Goal: Transaction & Acquisition: Purchase product/service

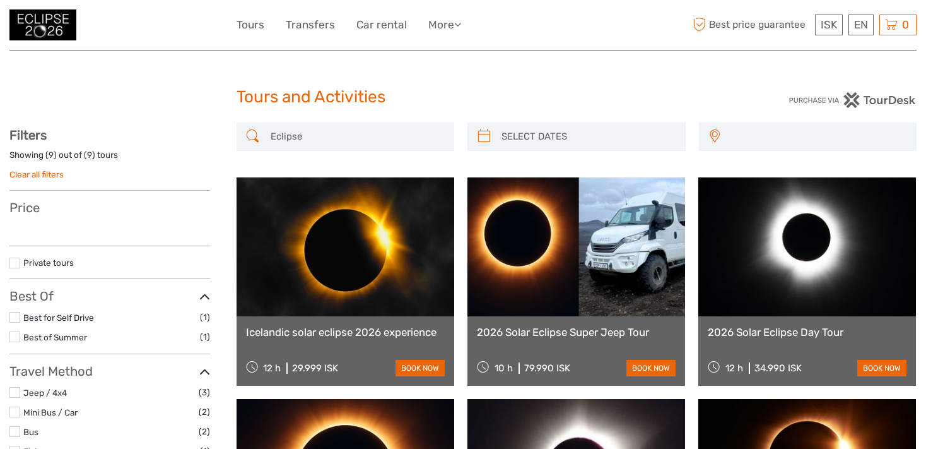
select select
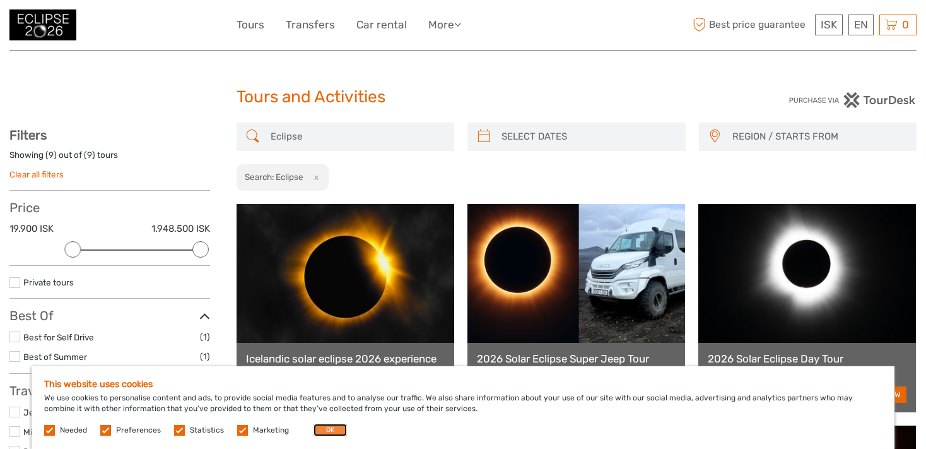
click at [321, 427] on button "OK" at bounding box center [330, 429] width 33 height 13
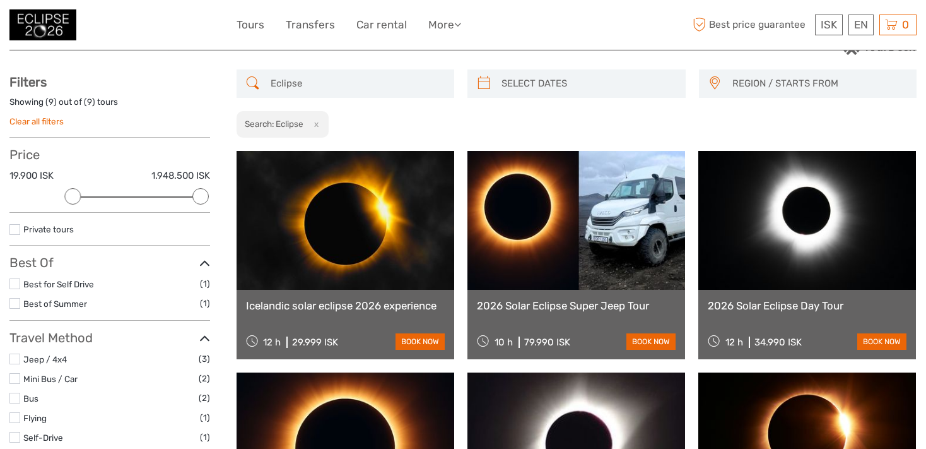
scroll to position [53, 0]
click at [351, 247] on link at bounding box center [346, 220] width 218 height 139
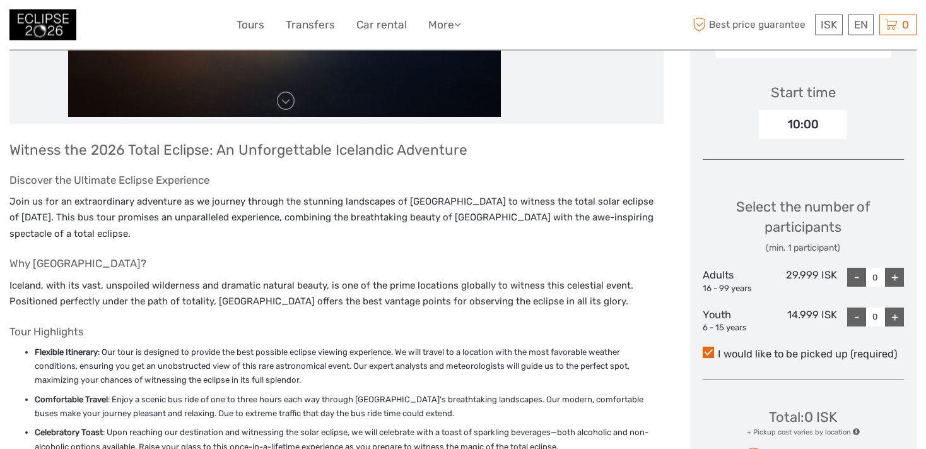
scroll to position [408, 0]
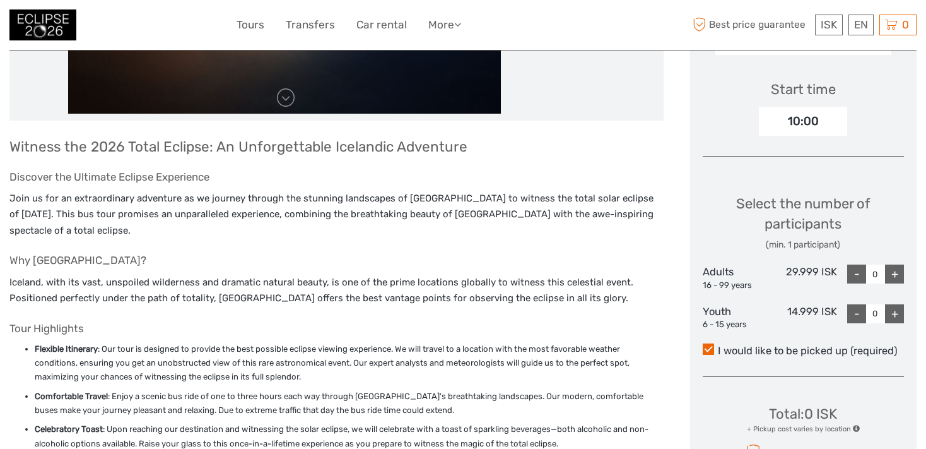
click at [895, 268] on div "+" at bounding box center [894, 273] width 19 height 19
type input "3"
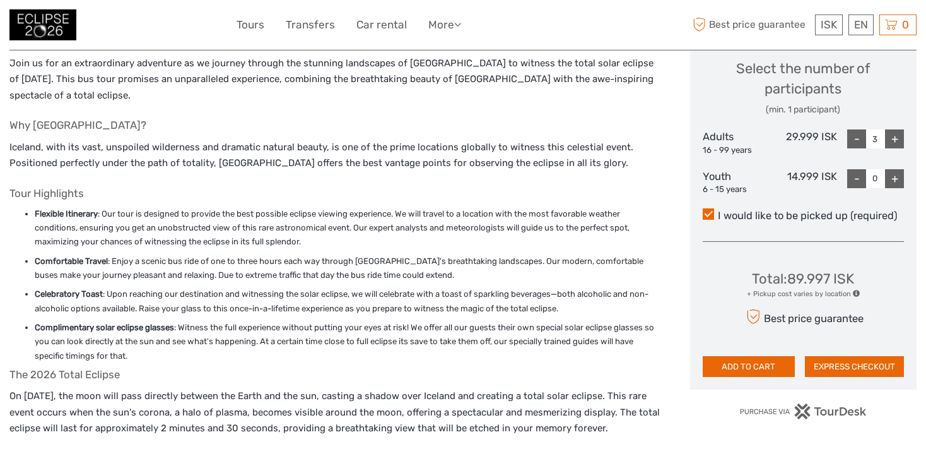
scroll to position [543, 0]
click at [753, 362] on button "ADD TO CART" at bounding box center [749, 366] width 93 height 21
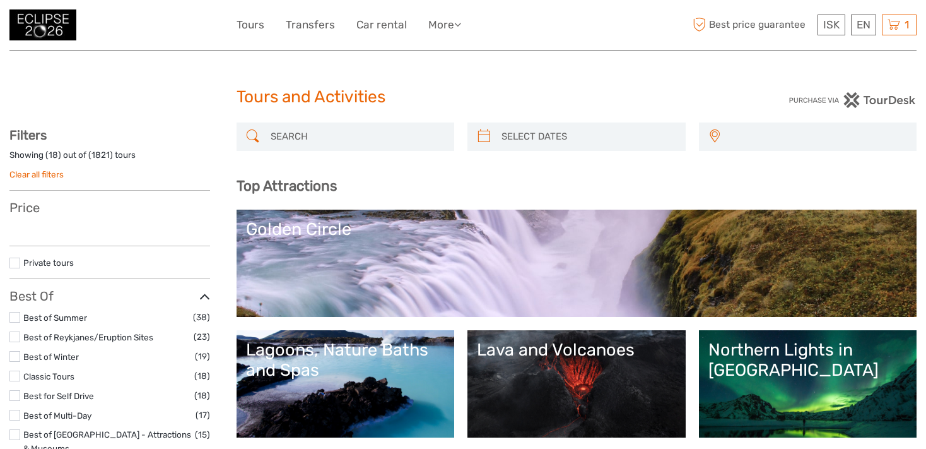
select select
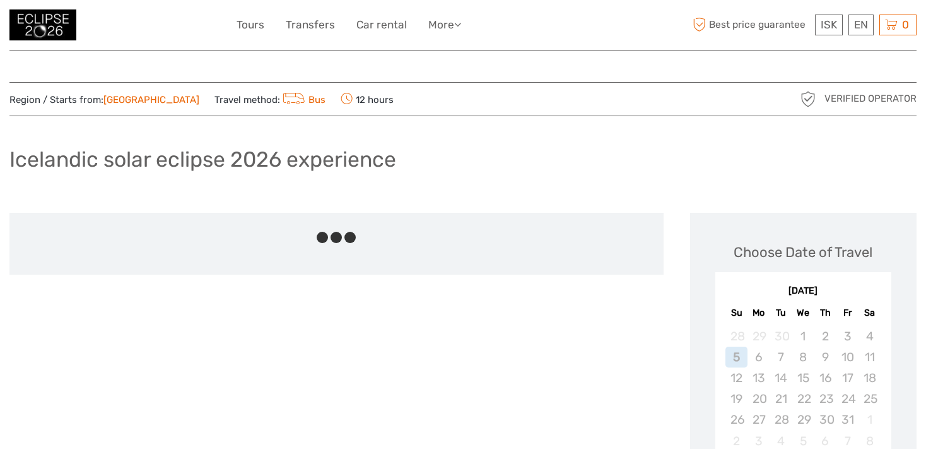
scroll to position [543, 0]
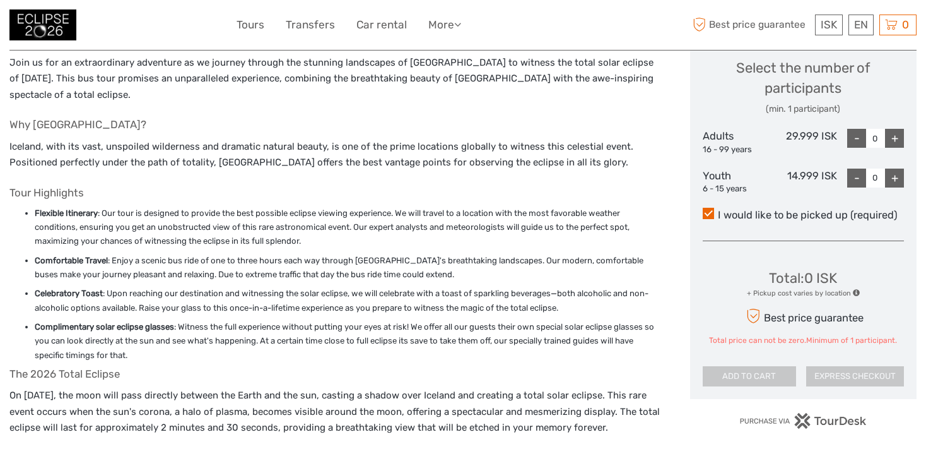
click at [890, 139] on div "+" at bounding box center [894, 138] width 19 height 19
type input "1"
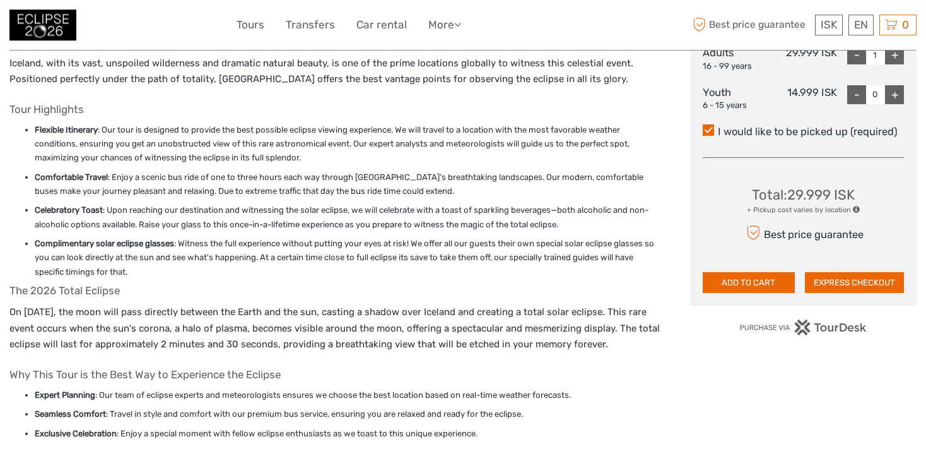
scroll to position [629, 0]
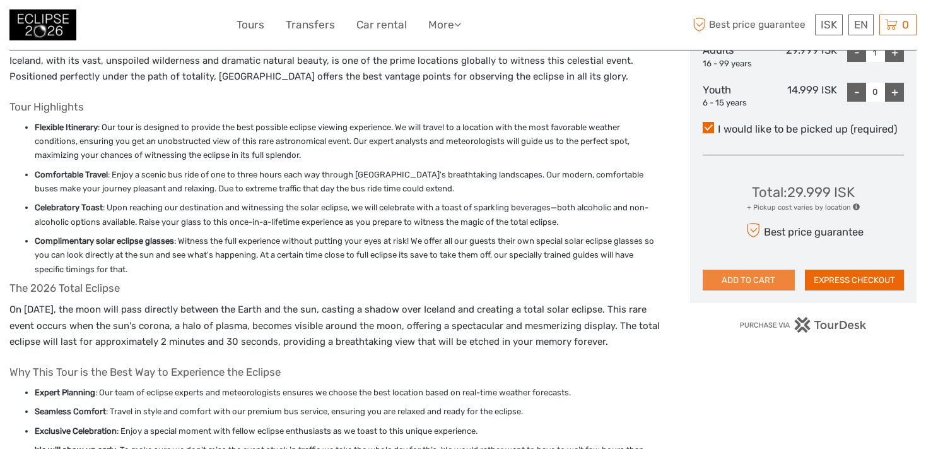
click at [748, 276] on button "ADD TO CART" at bounding box center [749, 279] width 93 height 21
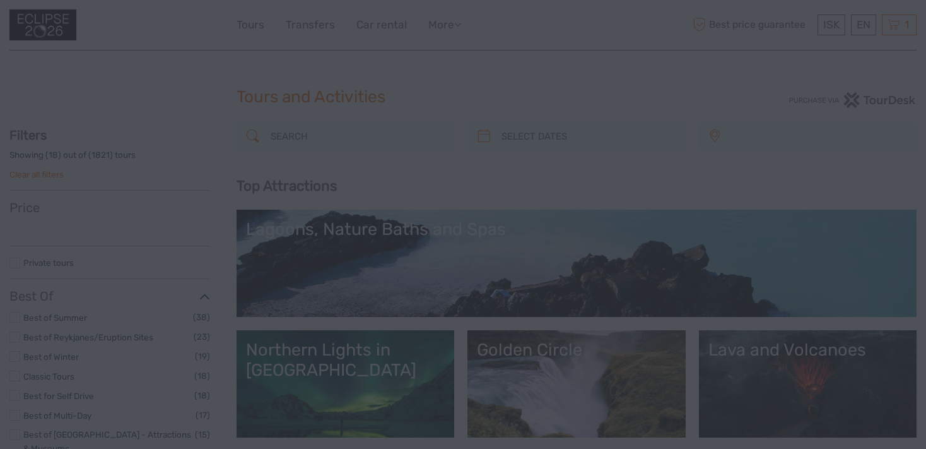
select select
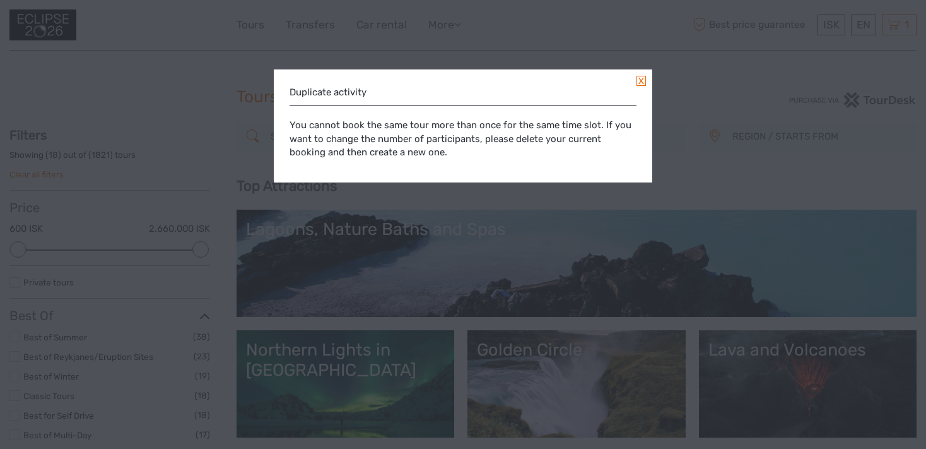
click at [638, 80] on link at bounding box center [641, 81] width 9 height 10
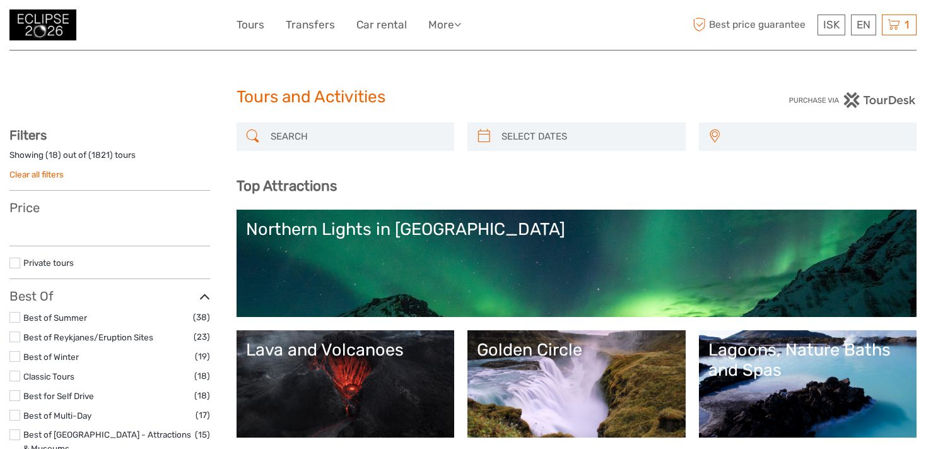
select select
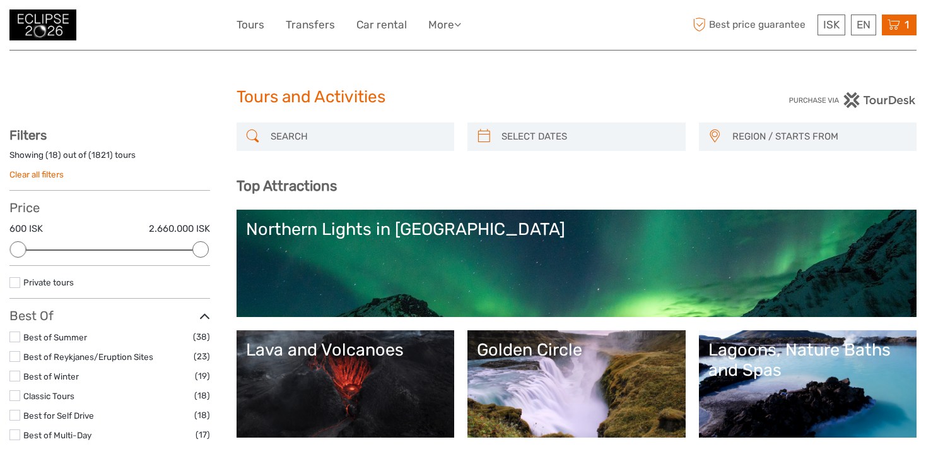
click at [898, 25] on icon at bounding box center [894, 25] width 13 height 16
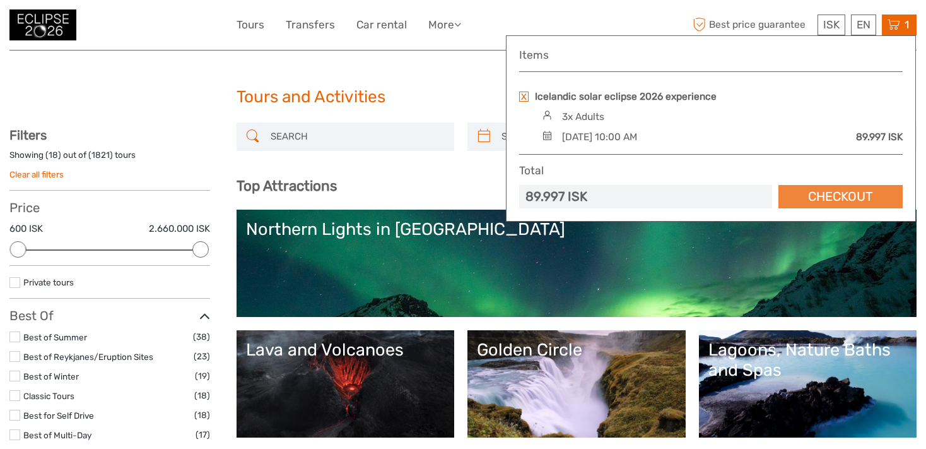
click at [825, 194] on link "Checkout" at bounding box center [841, 196] width 124 height 23
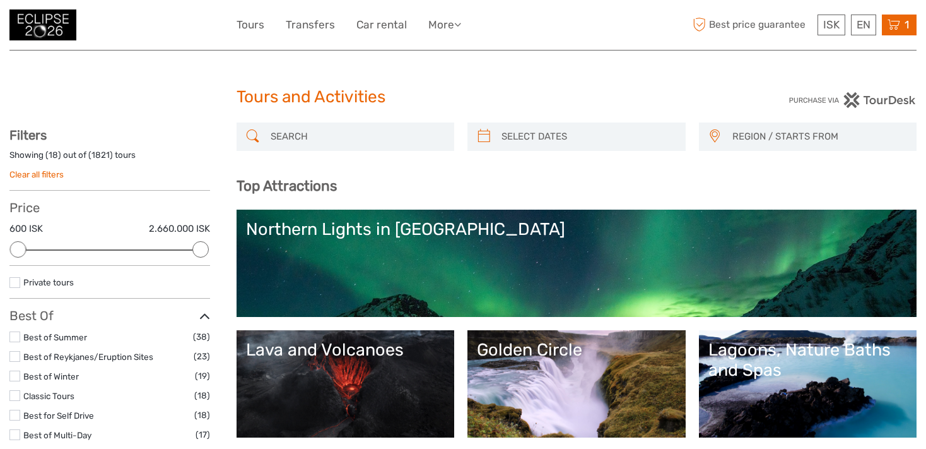
click at [899, 21] on icon at bounding box center [894, 25] width 13 height 16
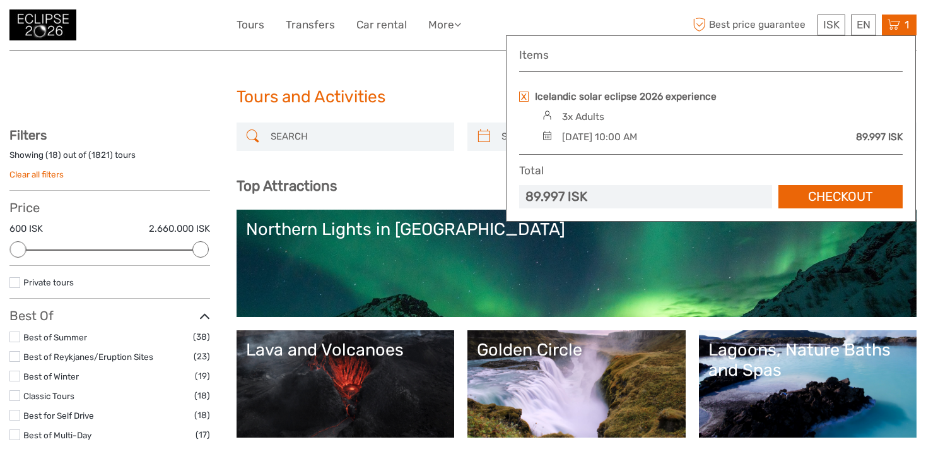
click at [524, 95] on link at bounding box center [523, 96] width 9 height 10
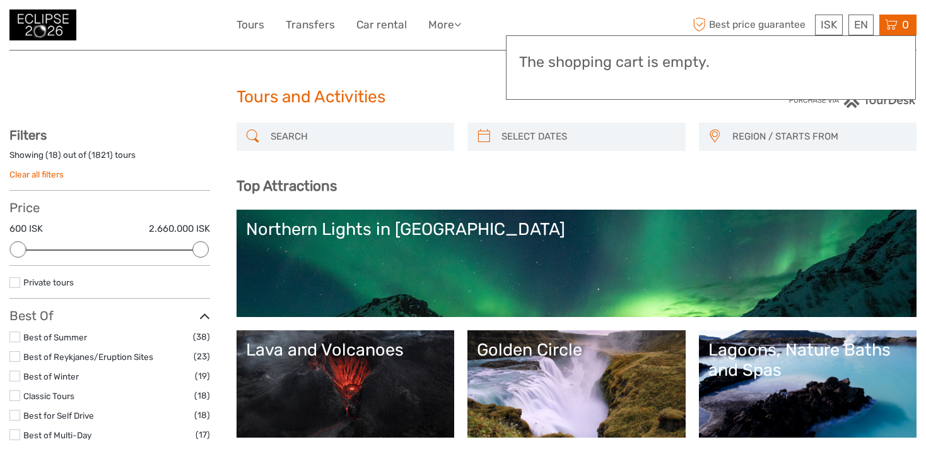
click at [306, 131] on input "search" at bounding box center [357, 137] width 183 height 22
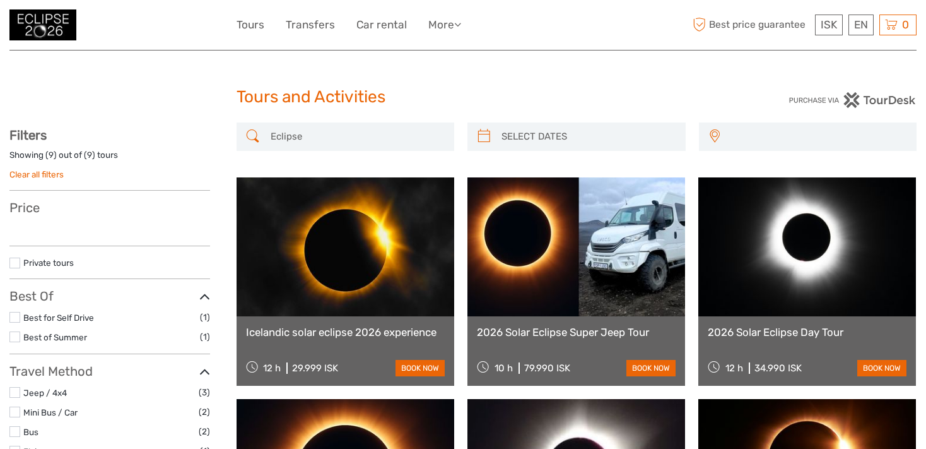
select select
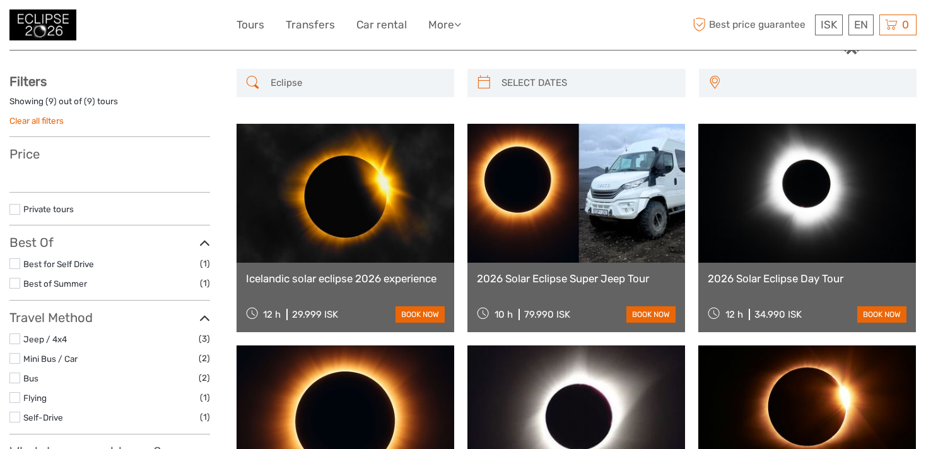
select select
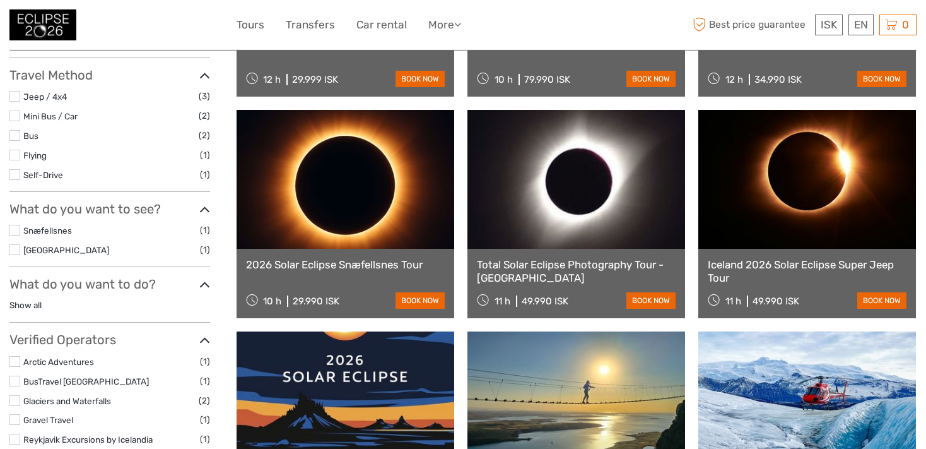
scroll to position [321, 0]
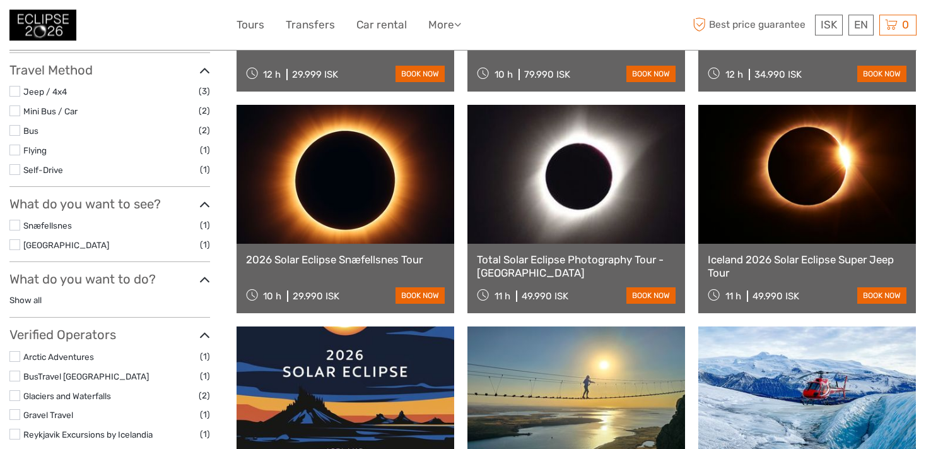
click at [352, 197] on link at bounding box center [346, 174] width 218 height 139
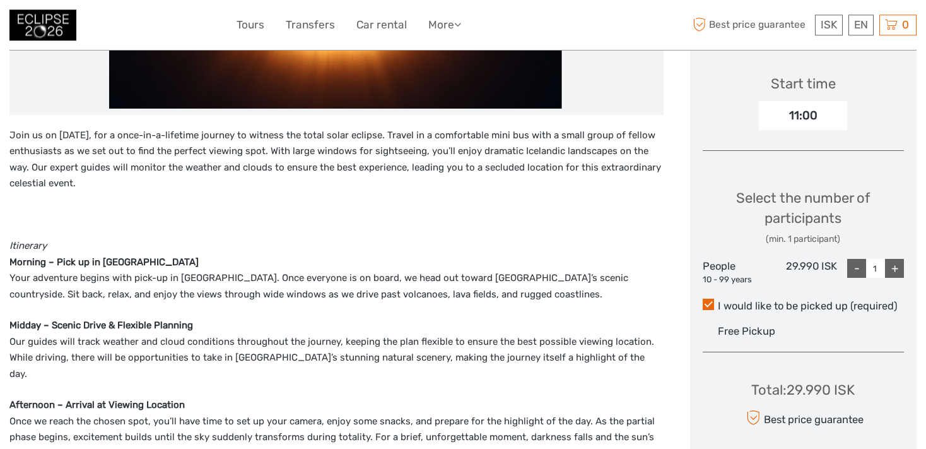
scroll to position [414, 0]
click at [892, 268] on div "+" at bounding box center [894, 267] width 19 height 19
type input "3"
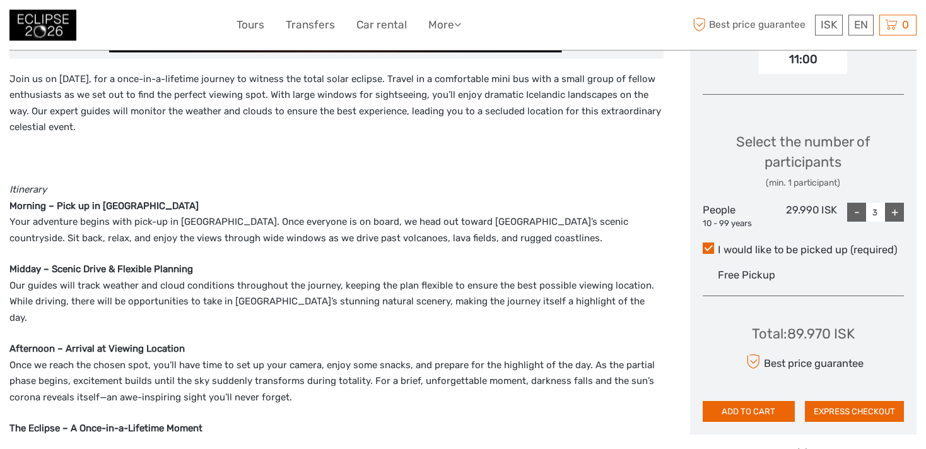
scroll to position [476, 0]
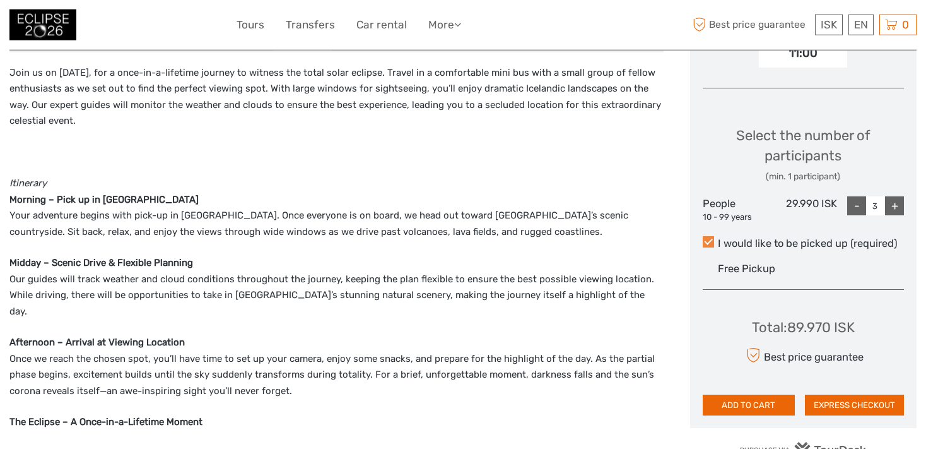
click at [706, 241] on span at bounding box center [708, 241] width 11 height 11
click at [718, 238] on input "I would like to be picked up (required)" at bounding box center [718, 238] width 0 height 0
click at [769, 400] on button "ADD TO CART" at bounding box center [749, 404] width 93 height 21
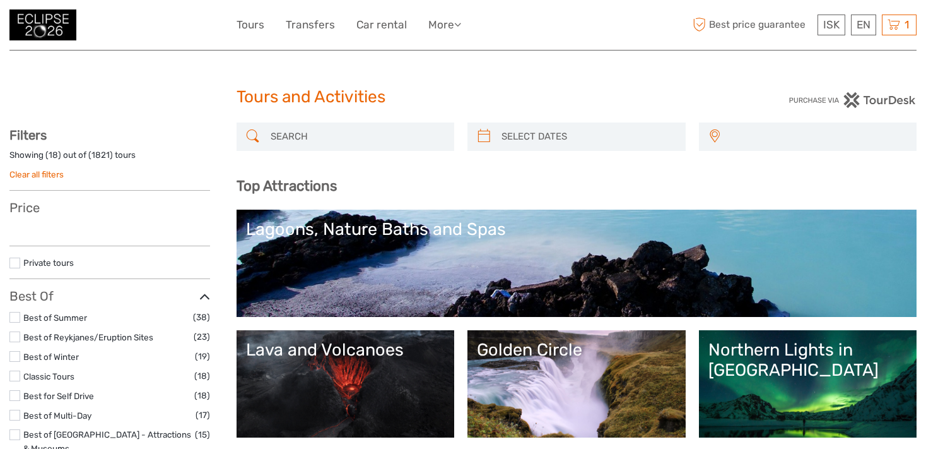
select select
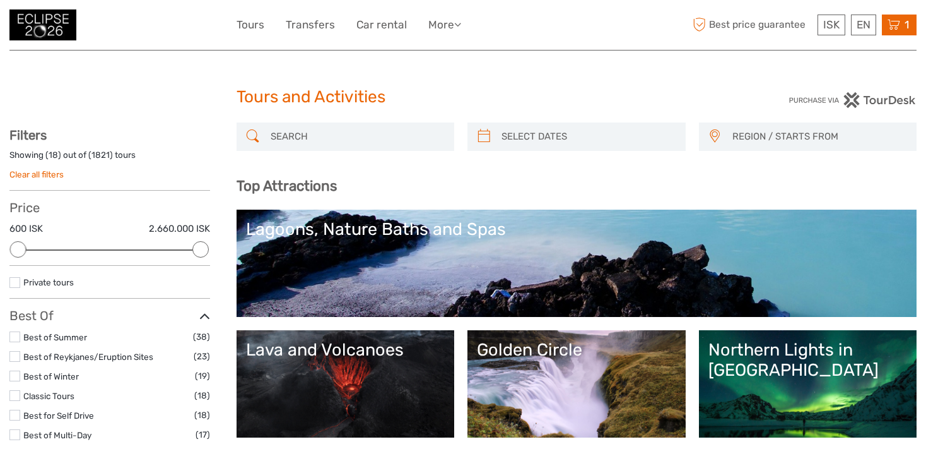
click at [895, 26] on icon at bounding box center [894, 25] width 13 height 16
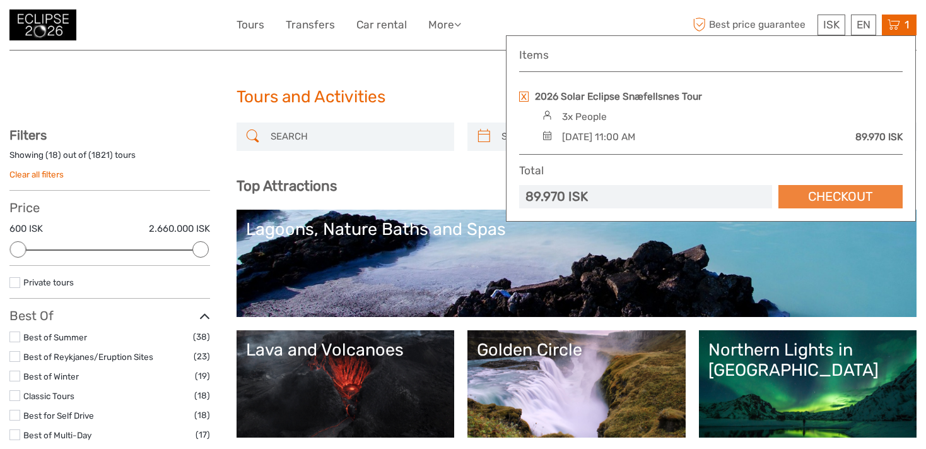
click at [833, 192] on link "Checkout" at bounding box center [841, 196] width 124 height 23
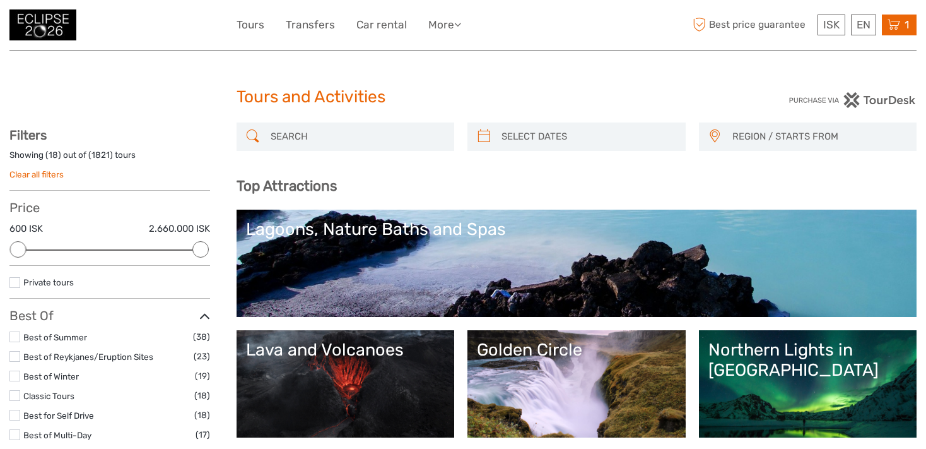
click at [895, 25] on icon at bounding box center [894, 25] width 13 height 16
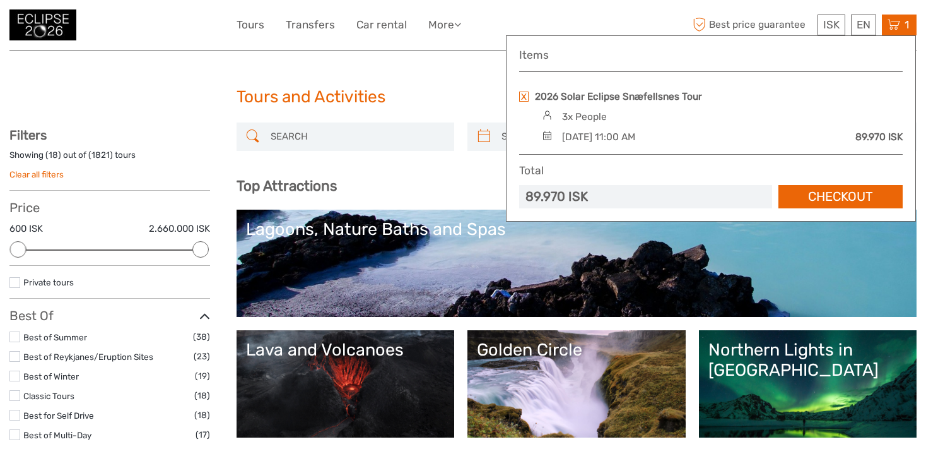
click at [524, 95] on link at bounding box center [523, 96] width 9 height 10
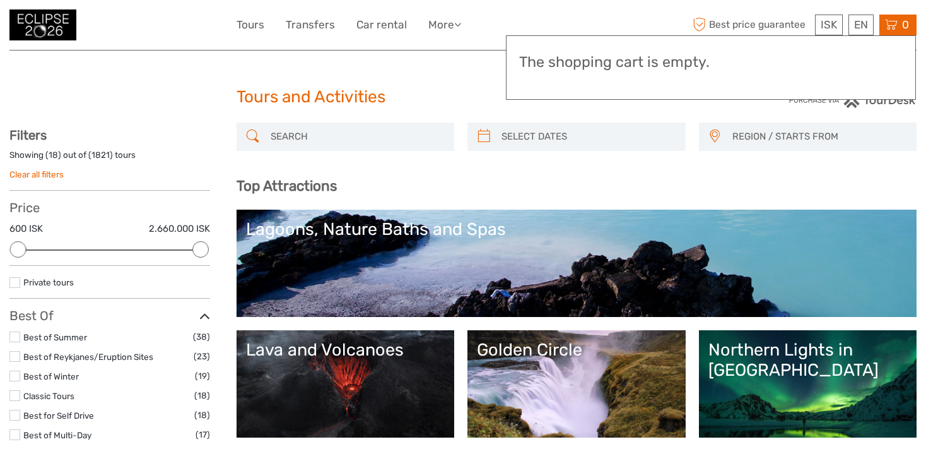
click at [784, 181] on h3 "Top Attractions" at bounding box center [577, 185] width 681 height 17
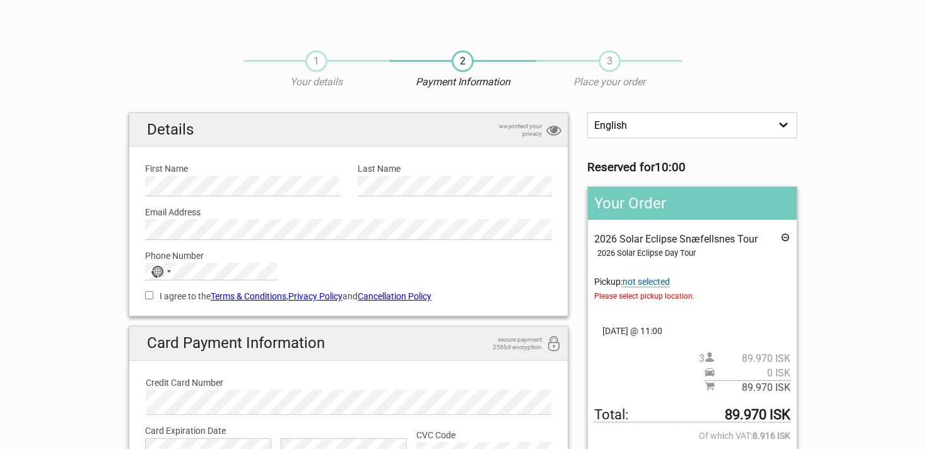
click at [662, 298] on span "Please select pickup location." at bounding box center [692, 296] width 196 height 14
click at [654, 281] on span "not selected" at bounding box center [646, 281] width 47 height 11
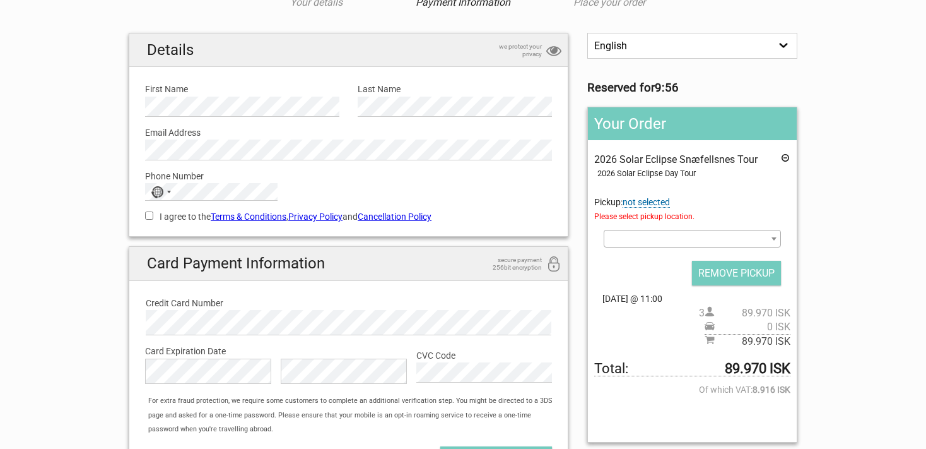
scroll to position [80, 0]
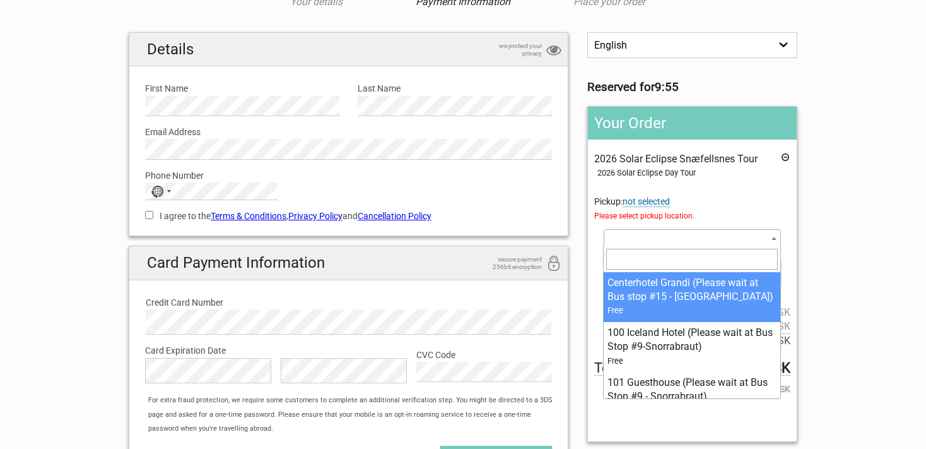
click at [774, 235] on span at bounding box center [774, 238] width 13 height 16
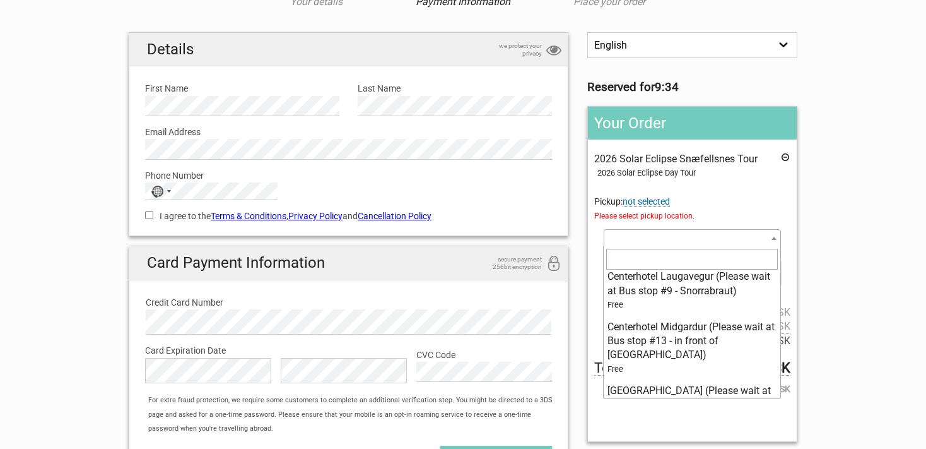
scroll to position [2256, 0]
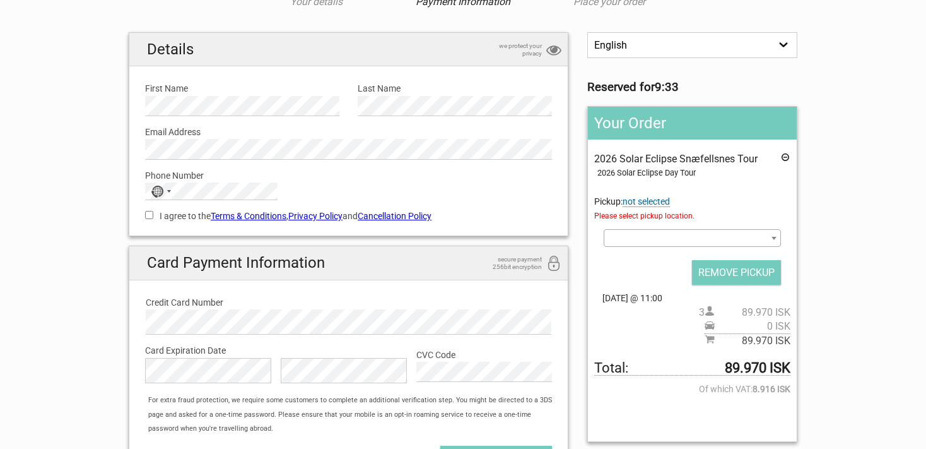
click at [743, 181] on div "2026 Solar Eclipse Snæfellsnes Tour 2026 Solar Eclipse Day Tour Pickup: not sel…" at bounding box center [692, 250] width 196 height 196
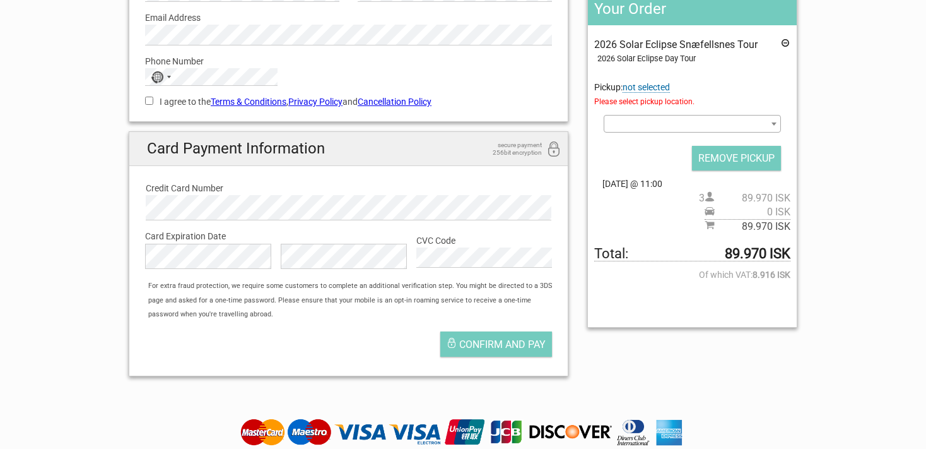
scroll to position [0, 0]
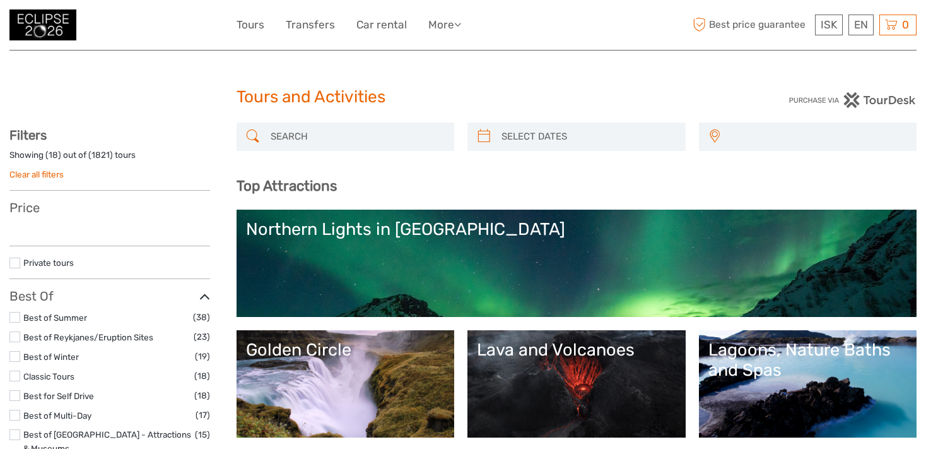
select select
